Goal: Task Accomplishment & Management: Use online tool/utility

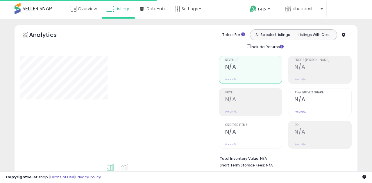
type input "**********"
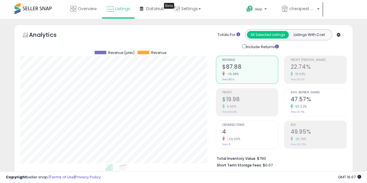
scroll to position [119, 196]
